Goal: Information Seeking & Learning: Check status

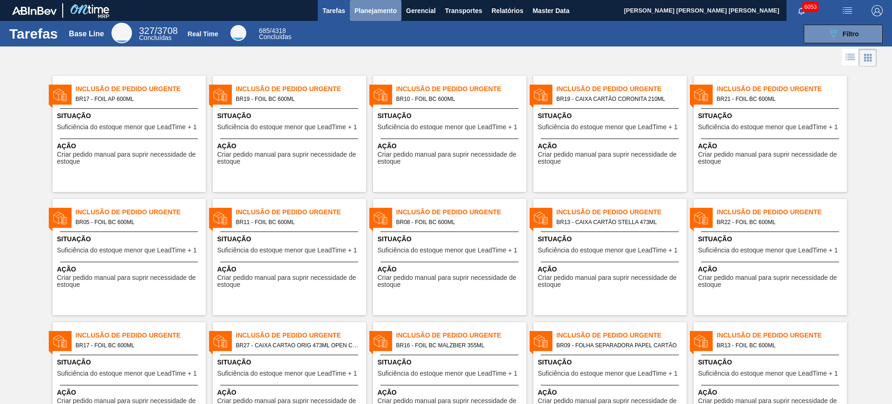
click at [365, 12] on span "Planejamento" at bounding box center [376, 10] width 42 height 11
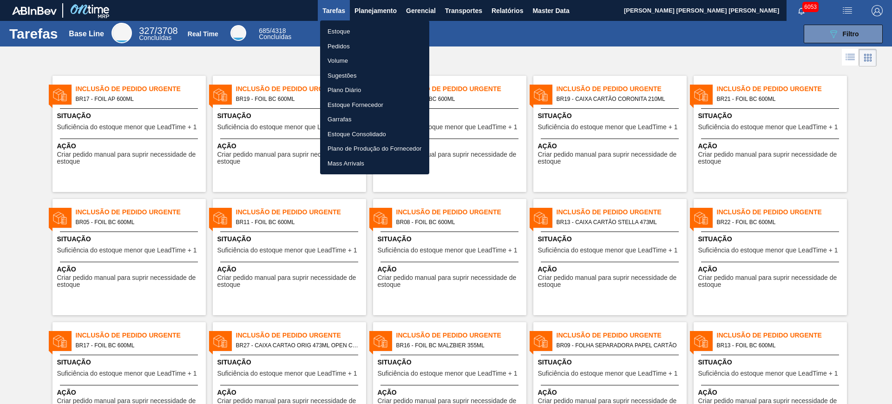
click at [354, 26] on li "Estoque" at bounding box center [374, 31] width 109 height 15
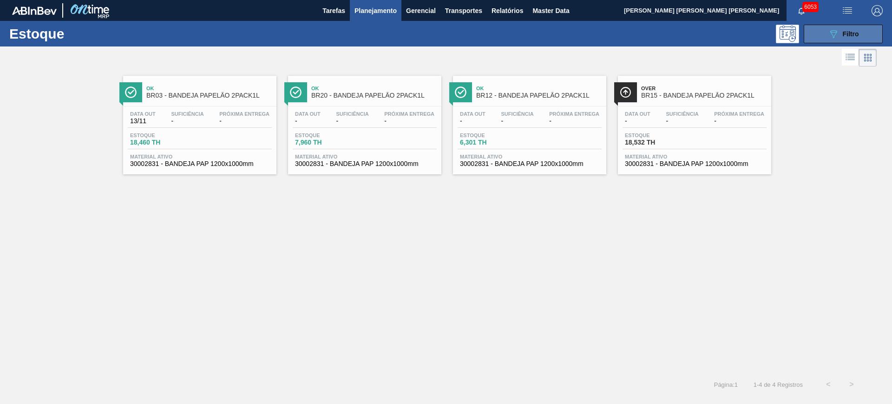
click at [827, 30] on button "089F7B8B-B2A5-4AFE-B5C0-19BA573D28AC Filtro" at bounding box center [843, 34] width 79 height 19
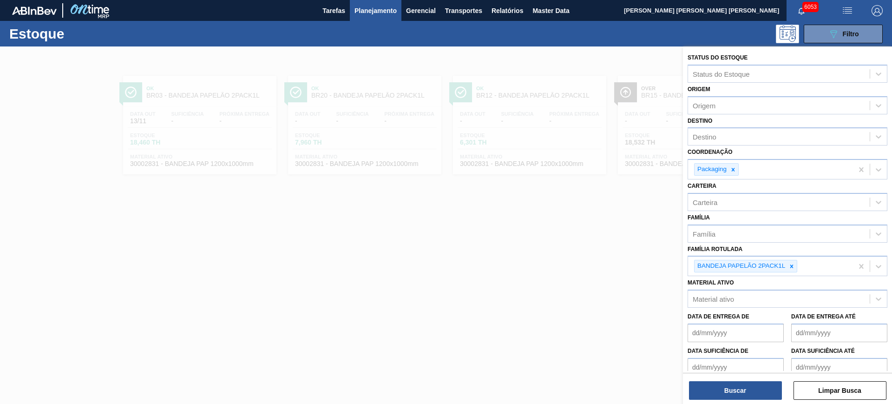
click at [598, 224] on div at bounding box center [446, 248] width 892 height 404
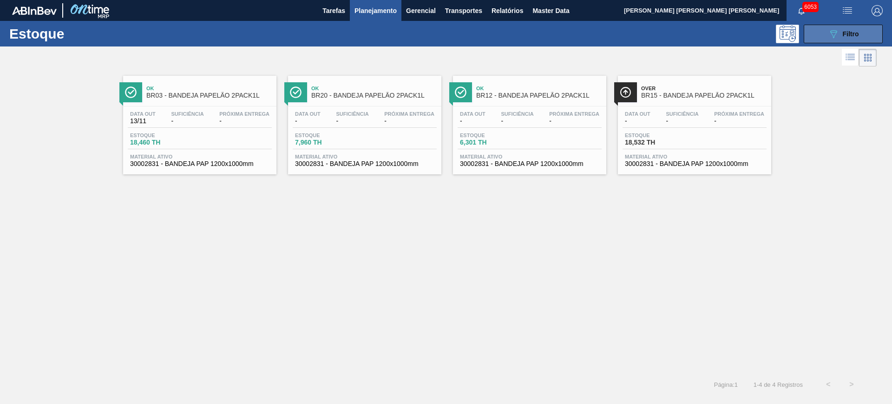
click at [830, 29] on icon "089F7B8B-B2A5-4AFE-B5C0-19BA573D28AC" at bounding box center [833, 33] width 11 height 11
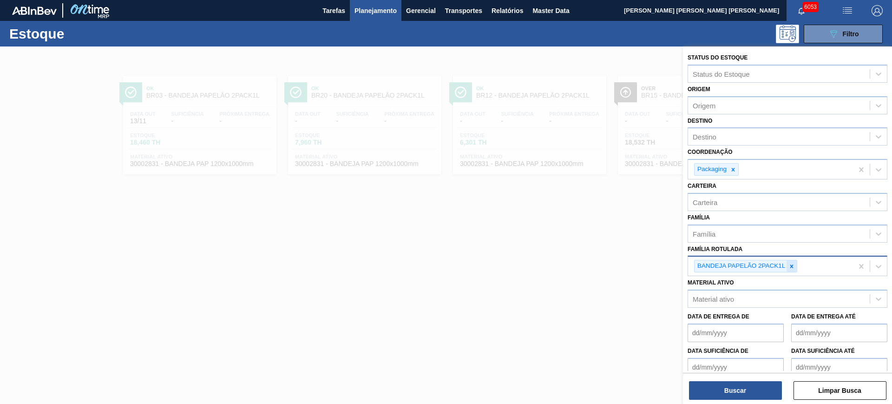
click at [789, 266] on icon at bounding box center [792, 266] width 7 height 7
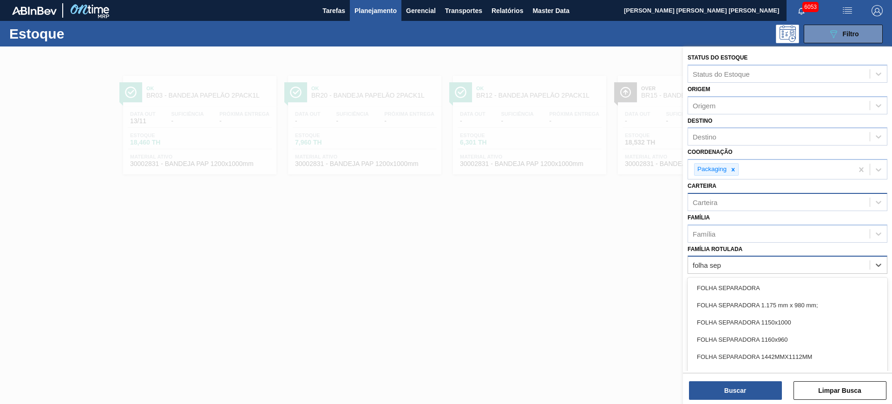
type Rotulada "folha sep"
click at [771, 203] on div "Carteira" at bounding box center [779, 201] width 182 height 13
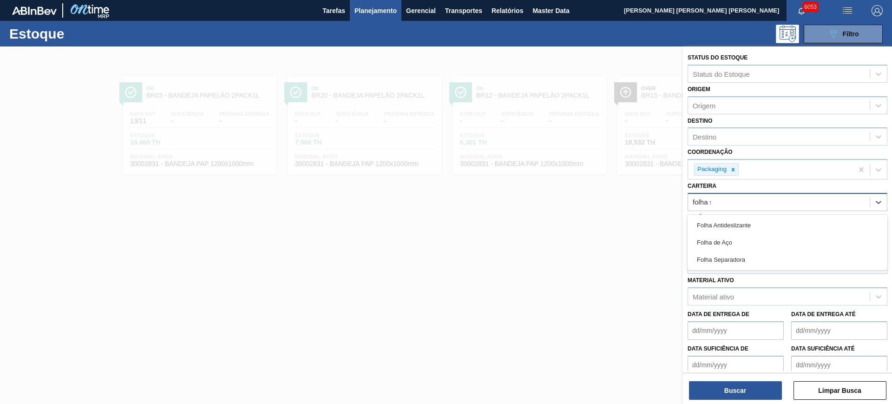
type input "folha se"
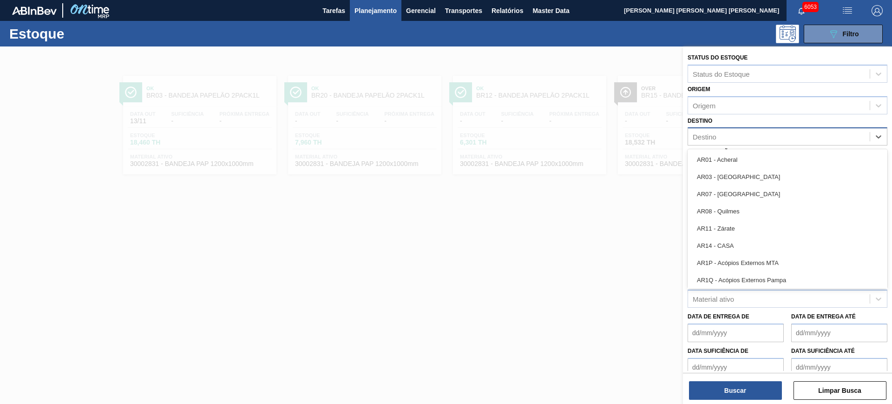
click at [738, 138] on div "Destino" at bounding box center [779, 136] width 182 height 13
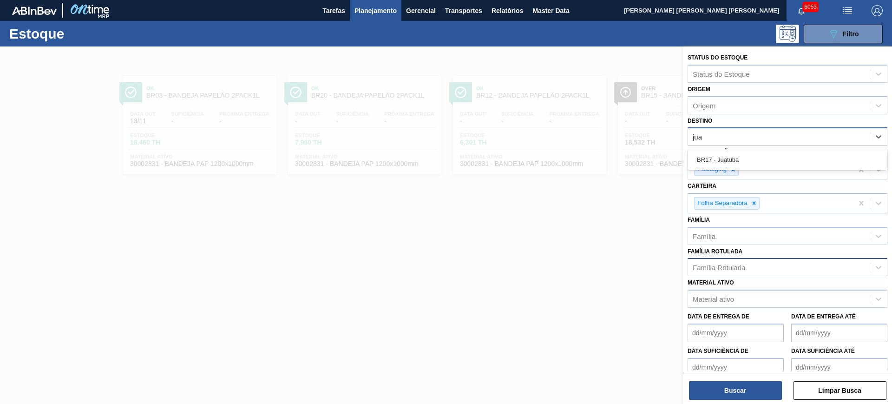
type input "juat"
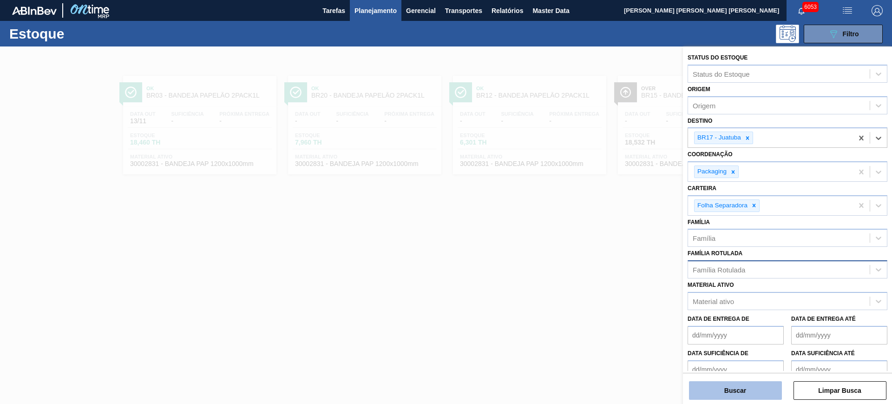
click at [722, 388] on button "Buscar" at bounding box center [735, 390] width 93 height 19
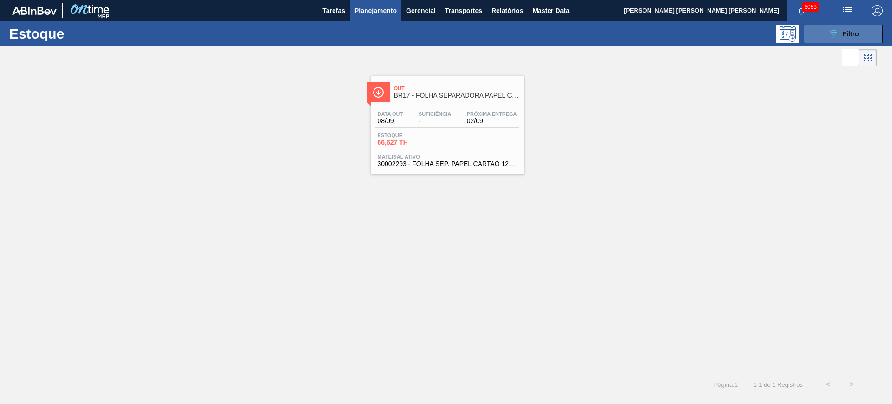
click at [847, 29] on div "089F7B8B-B2A5-4AFE-B5C0-19BA573D28AC Filtro" at bounding box center [843, 33] width 31 height 11
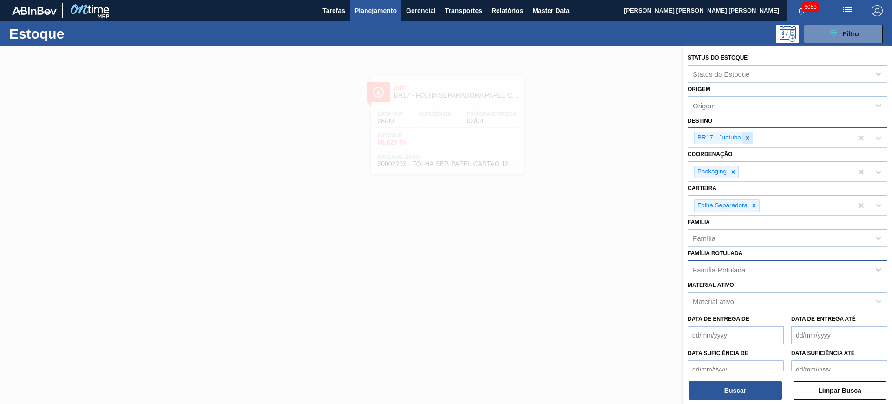
click at [750, 138] on icon at bounding box center [748, 138] width 7 height 7
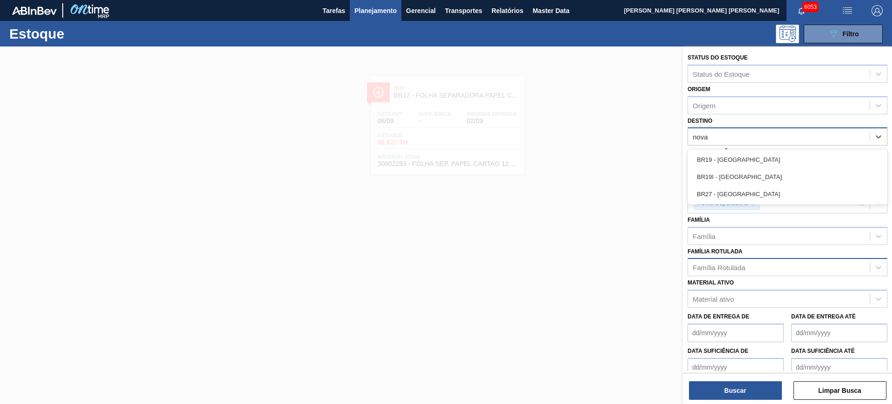
type input "nova r"
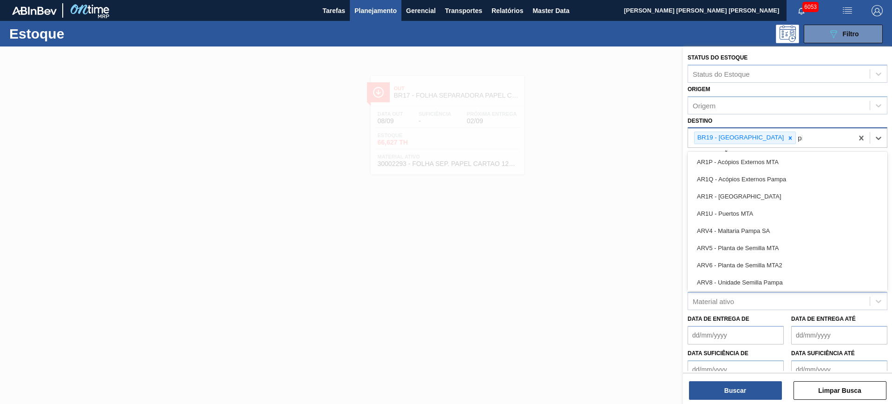
type input "pir"
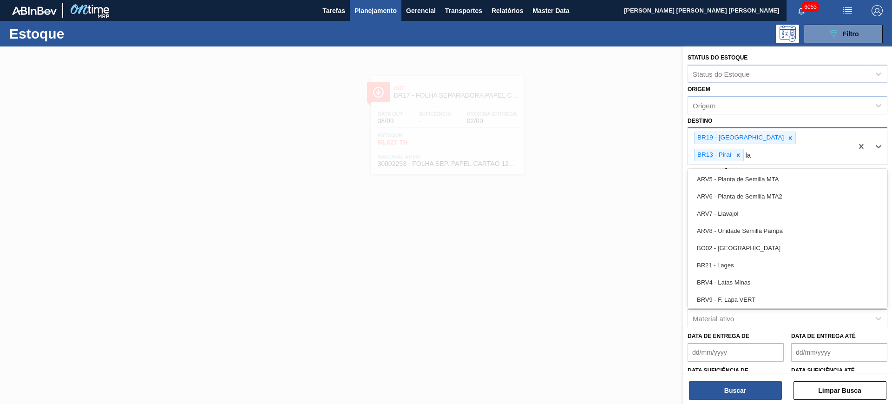
type input "lag"
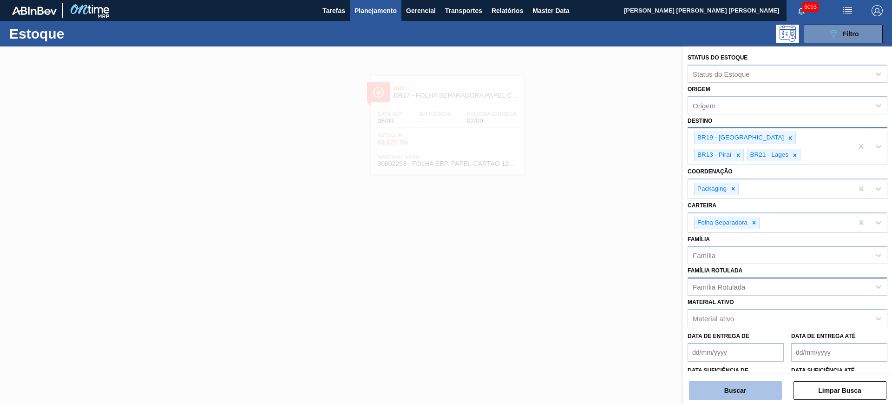
click at [762, 392] on button "Buscar" at bounding box center [735, 390] width 93 height 19
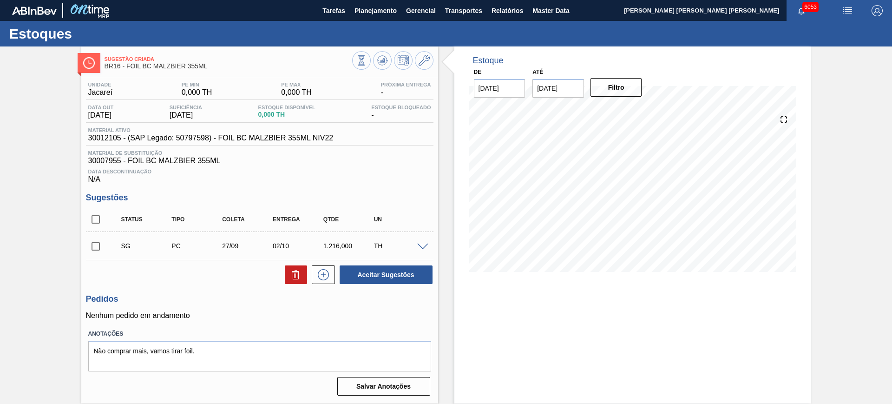
click at [97, 218] on input "checkbox" at bounding box center [96, 220] width 20 height 20
checkbox input "true"
click at [295, 277] on icon at bounding box center [295, 274] width 11 height 11
checkbox input "false"
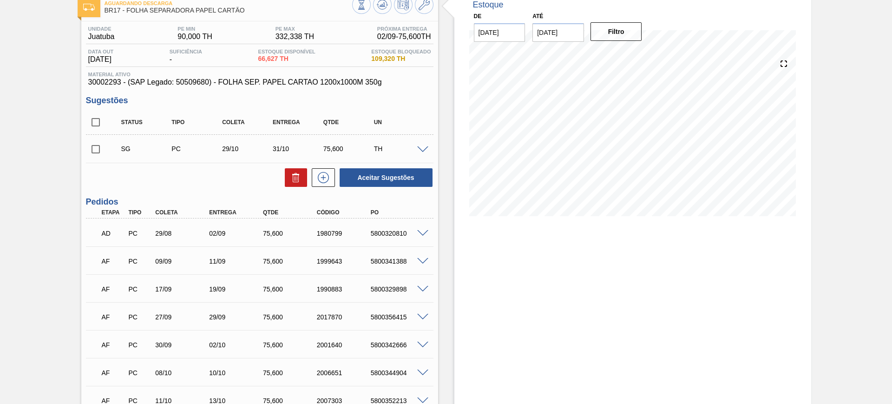
scroll to position [53, 0]
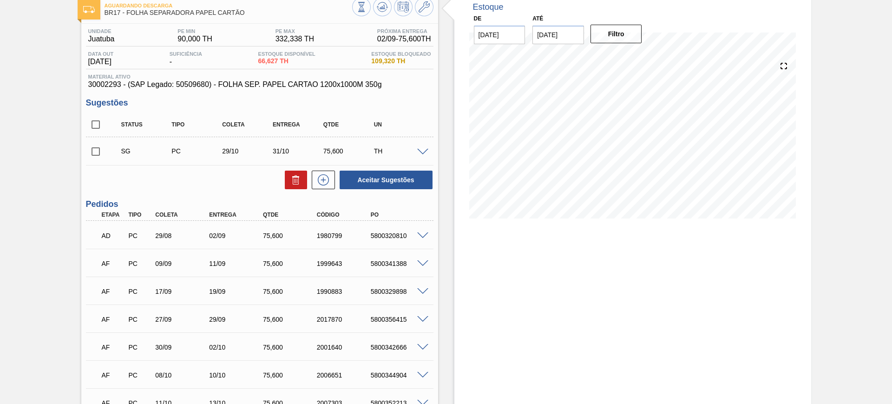
click at [97, 124] on input "checkbox" at bounding box center [96, 125] width 20 height 20
checkbox input "true"
click at [370, 186] on button "Aceitar Sugestões" at bounding box center [386, 180] width 93 height 19
checkbox input "false"
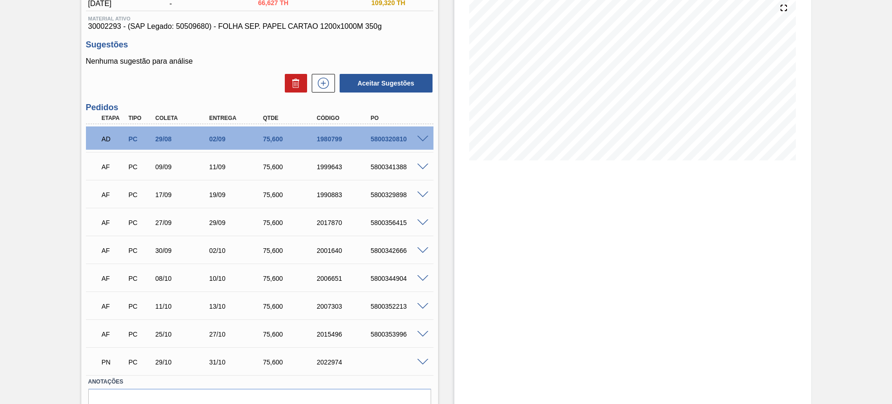
scroll to position [0, 0]
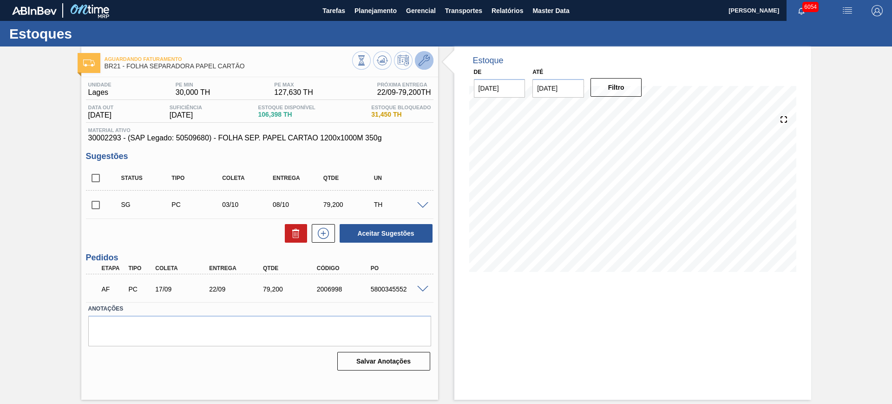
click at [420, 61] on icon at bounding box center [424, 60] width 11 height 11
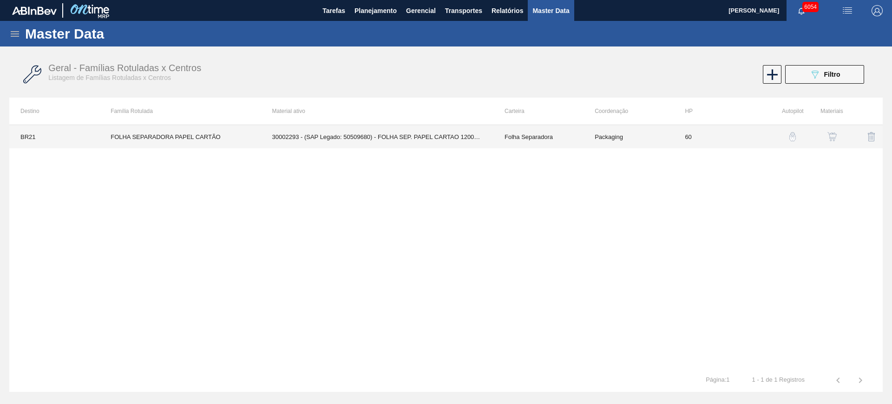
click at [395, 137] on td "30002293 - (SAP Legado: 50509680) - FOLHA SEP. PAPEL CARTAO 1200x1000M 350g" at bounding box center [377, 136] width 232 height 23
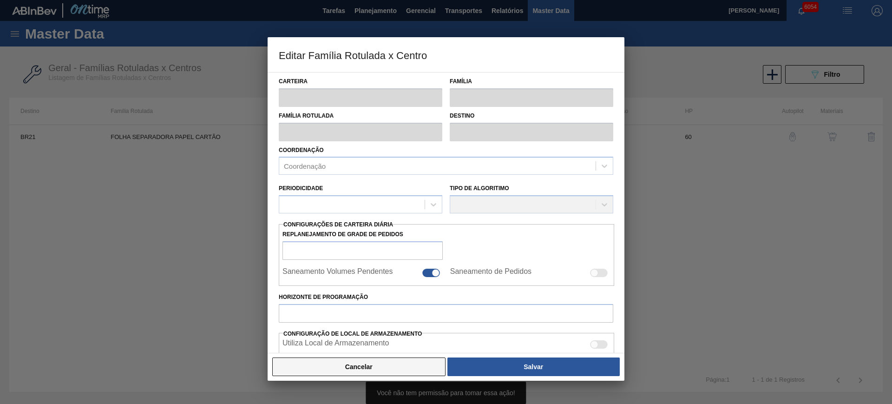
type input "Folha Separadora"
type input "FOLHA SEPARADORA PAPEL CARTÃO"
type input "BR21 - Lages"
type input "60"
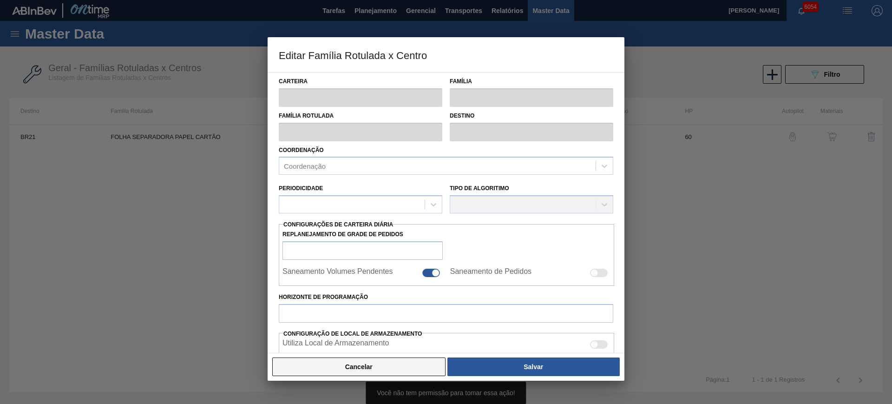
type input "30"
type input "127,63"
type input "40"
type input "69,052"
checkbox input "true"
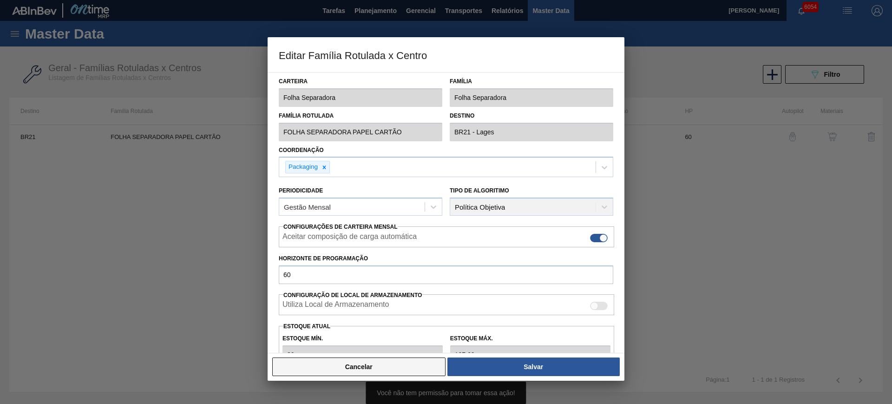
click at [415, 367] on button "Cancelar" at bounding box center [358, 366] width 173 height 19
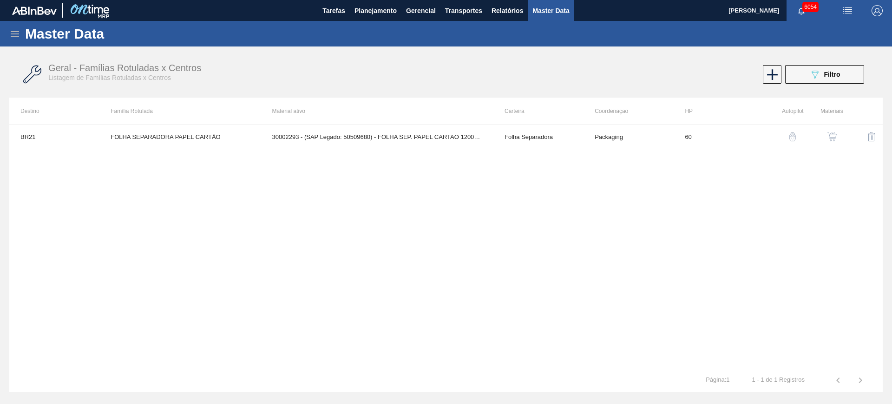
click at [832, 133] on img "button" at bounding box center [832, 136] width 9 height 9
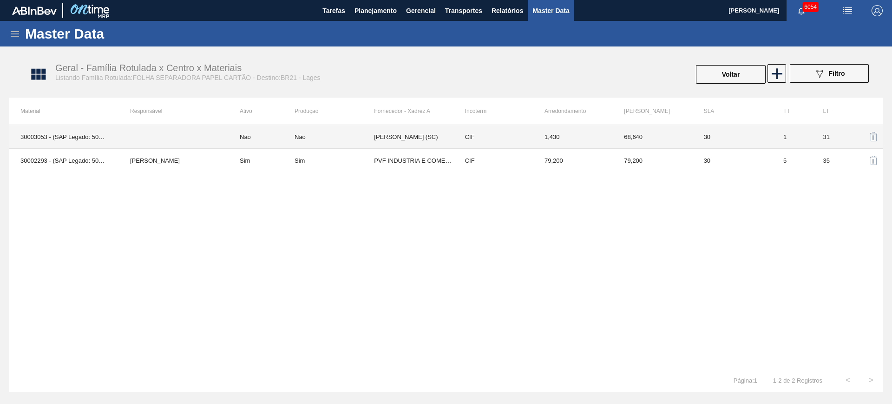
click at [366, 134] on div "Não" at bounding box center [334, 136] width 79 height 7
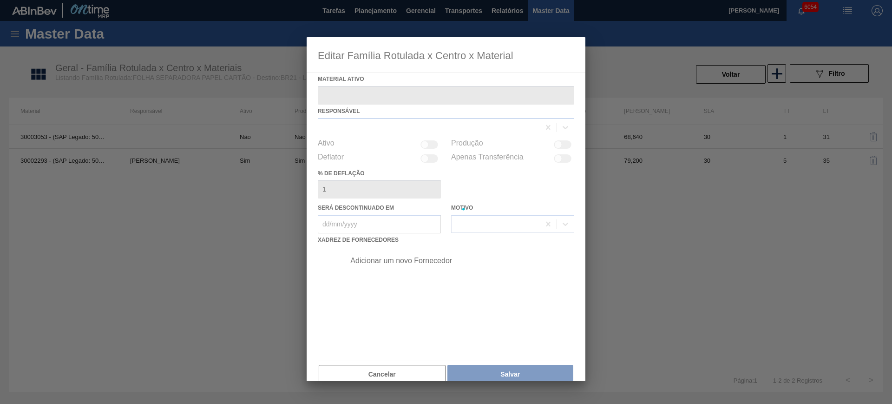
type ativo "30003053 - (SAP Legado: 50356646) - FOLHA SEP. EM PAPEL CARTAO 1200 x 1000M"
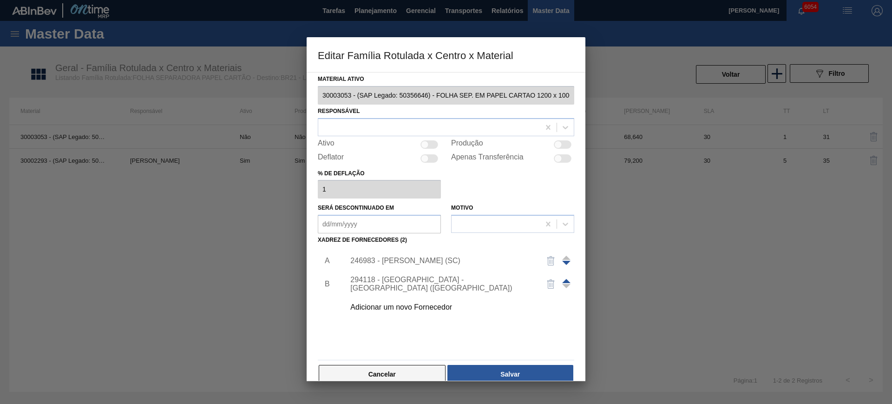
drag, startPoint x: 361, startPoint y: 369, endPoint x: 361, endPoint y: 336, distance: 33.5
click at [361, 370] on button "Cancelar" at bounding box center [382, 374] width 127 height 19
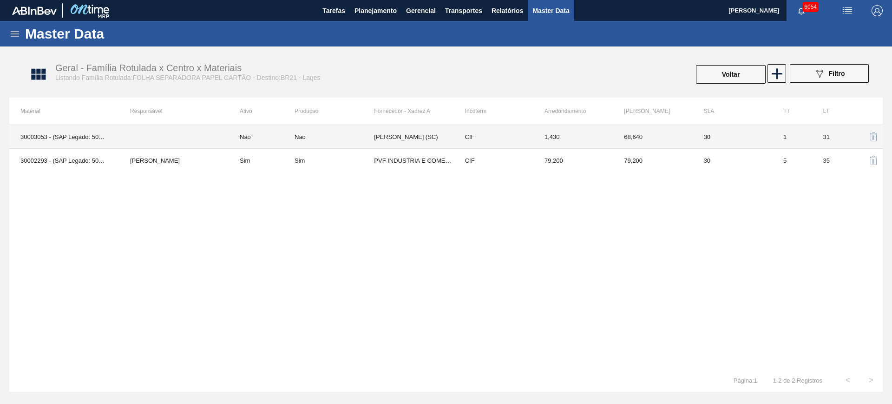
click at [388, 138] on td "HEIDRICH - TAIO (SC)" at bounding box center [413, 137] width 79 height 24
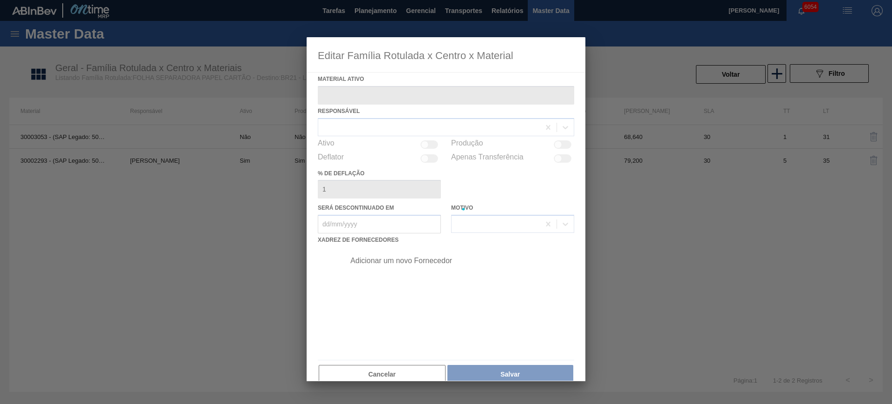
type ativo "30003053 - (SAP Legado: 50356646) - FOLHA SEP. EM PAPEL CARTAO 1200 x 1000M"
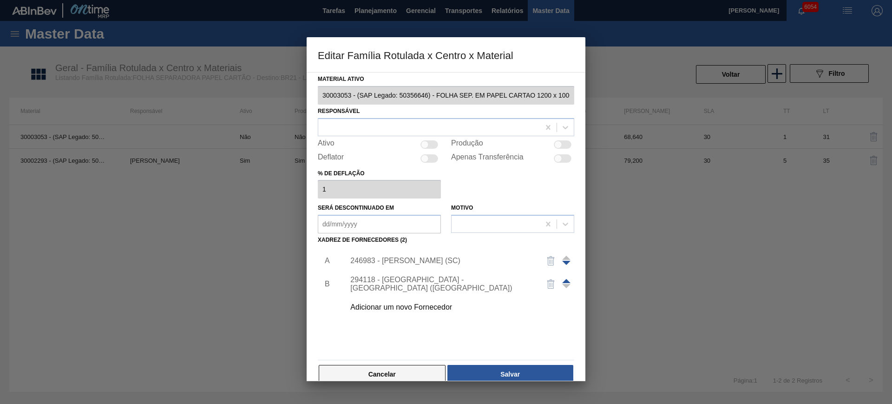
click at [394, 375] on button "Cancelar" at bounding box center [382, 374] width 127 height 19
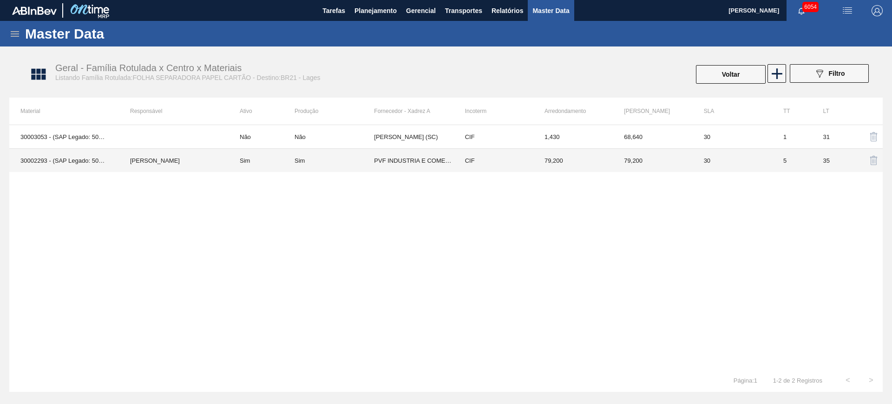
click at [369, 161] on div "Sim" at bounding box center [334, 160] width 79 height 7
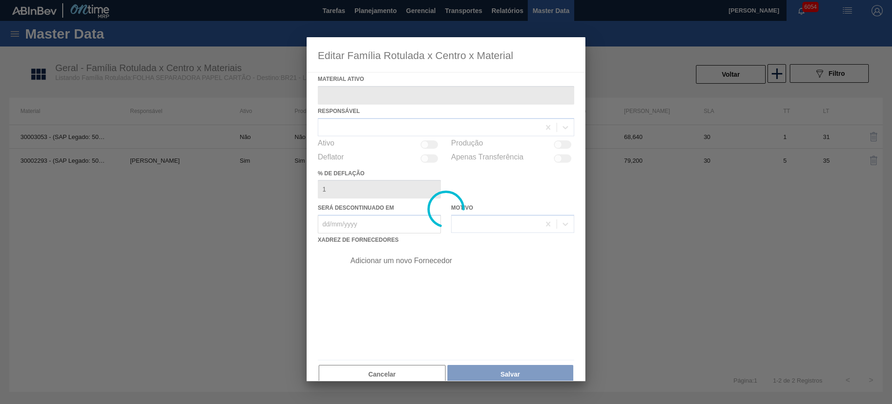
type ativo "30002293 - (SAP Legado: 50509680) - FOLHA SEP. PAPEL CARTAO 1200x1000M 350g"
checkbox input "true"
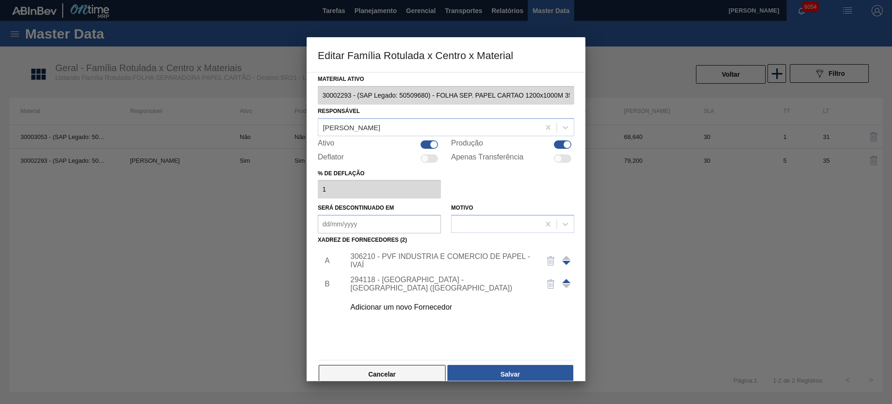
click at [392, 371] on button "Cancelar" at bounding box center [382, 374] width 127 height 19
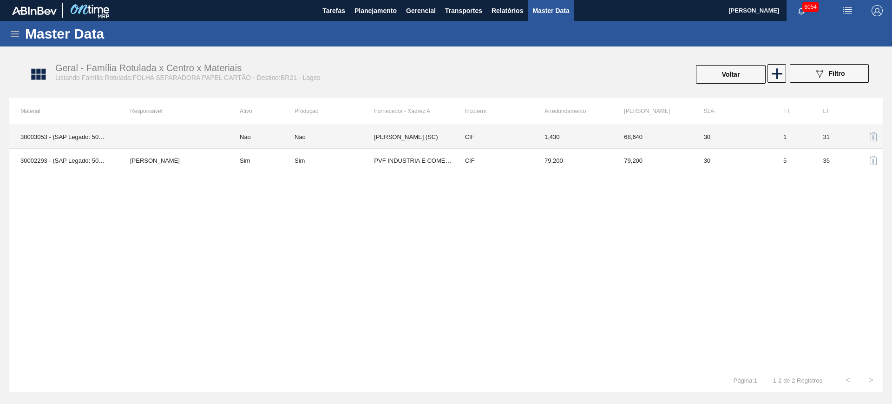
click at [325, 138] on div "Não" at bounding box center [334, 136] width 79 height 7
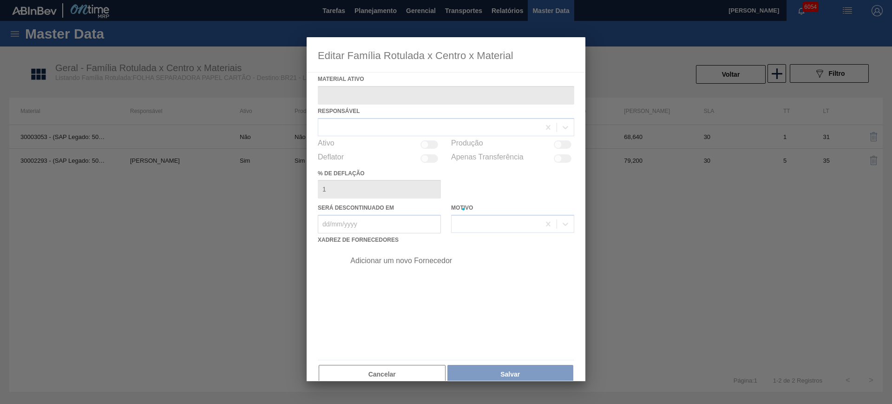
type ativo "30003053 - (SAP Legado: 50356646) - FOLHA SEP. EM PAPEL CARTAO 1200 x 1000M"
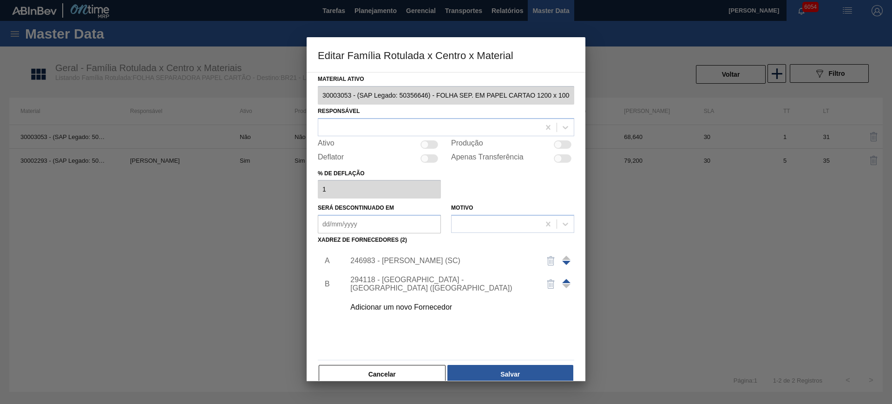
click at [396, 262] on div "246983 - HEIDRICH - TAIO (SC)" at bounding box center [441, 261] width 182 height 8
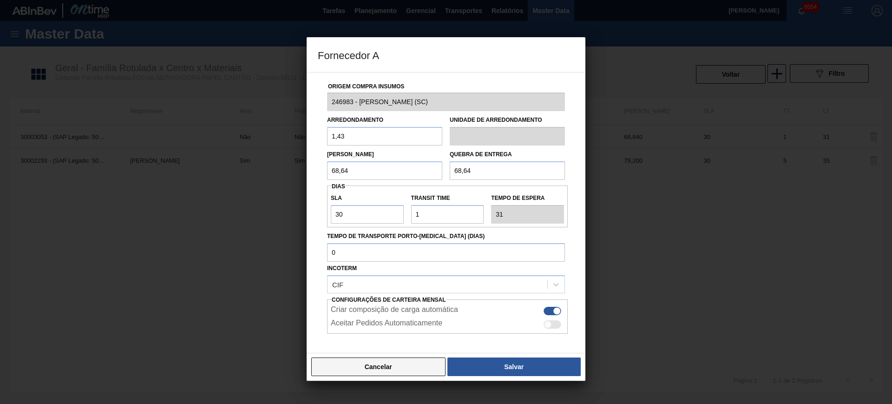
click at [413, 363] on button "Cancelar" at bounding box center [378, 366] width 134 height 19
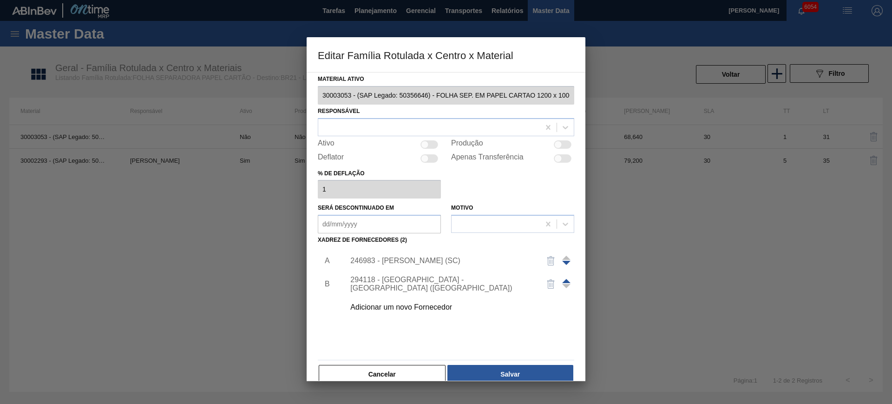
scroll to position [0, 10]
click at [583, 100] on div "Material ativo 30003053 - (SAP Legado: 50356646) - FOLHA SEP. EM PAPEL CARTAO 1…" at bounding box center [446, 226] width 279 height 309
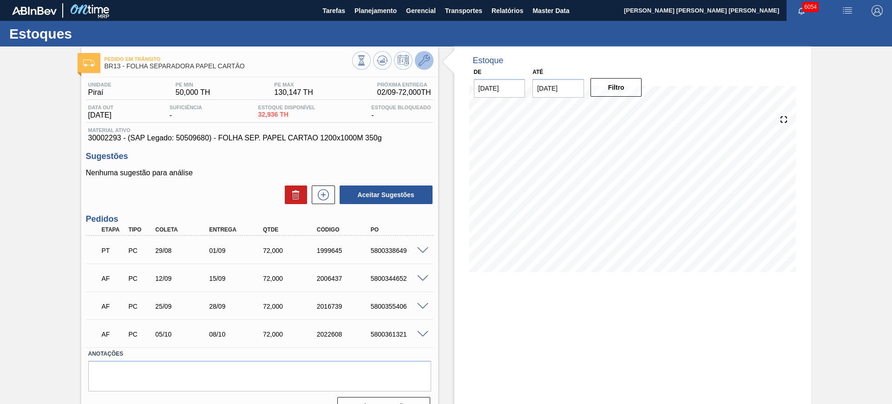
click at [422, 62] on icon at bounding box center [424, 60] width 11 height 11
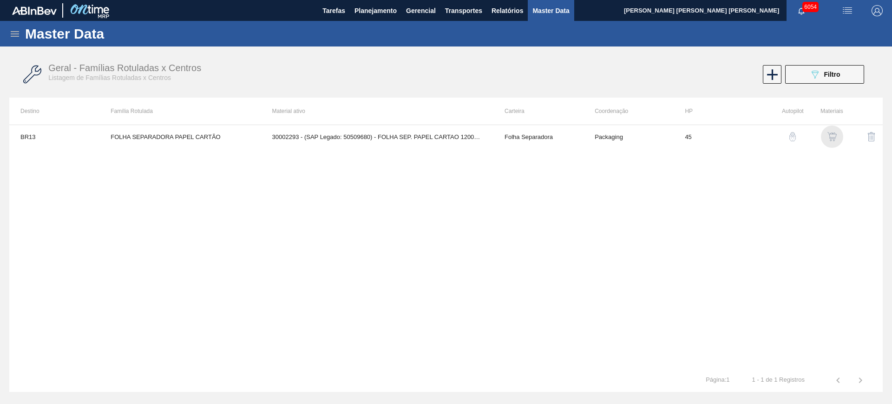
click at [834, 137] on img "button" at bounding box center [832, 136] width 9 height 9
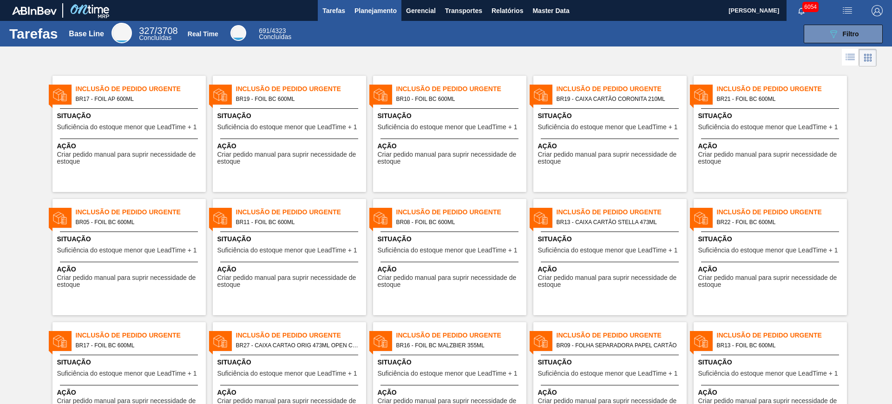
click at [360, 13] on span "Planejamento" at bounding box center [376, 10] width 42 height 11
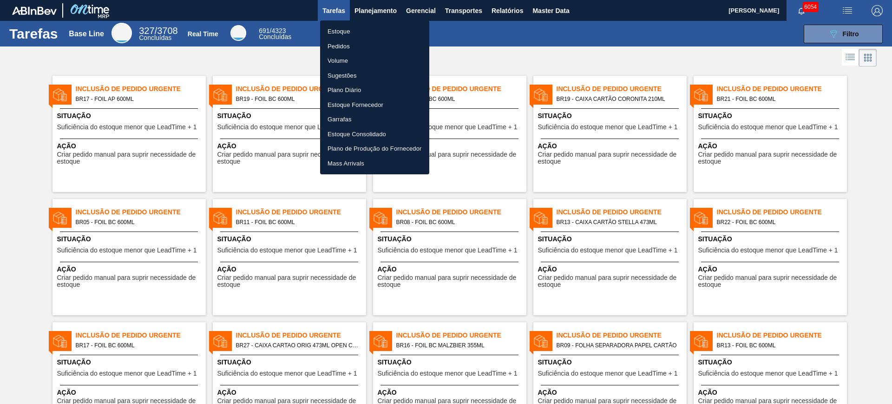
click at [354, 30] on li "Estoque" at bounding box center [374, 31] width 109 height 15
